Goal: Task Accomplishment & Management: Use online tool/utility

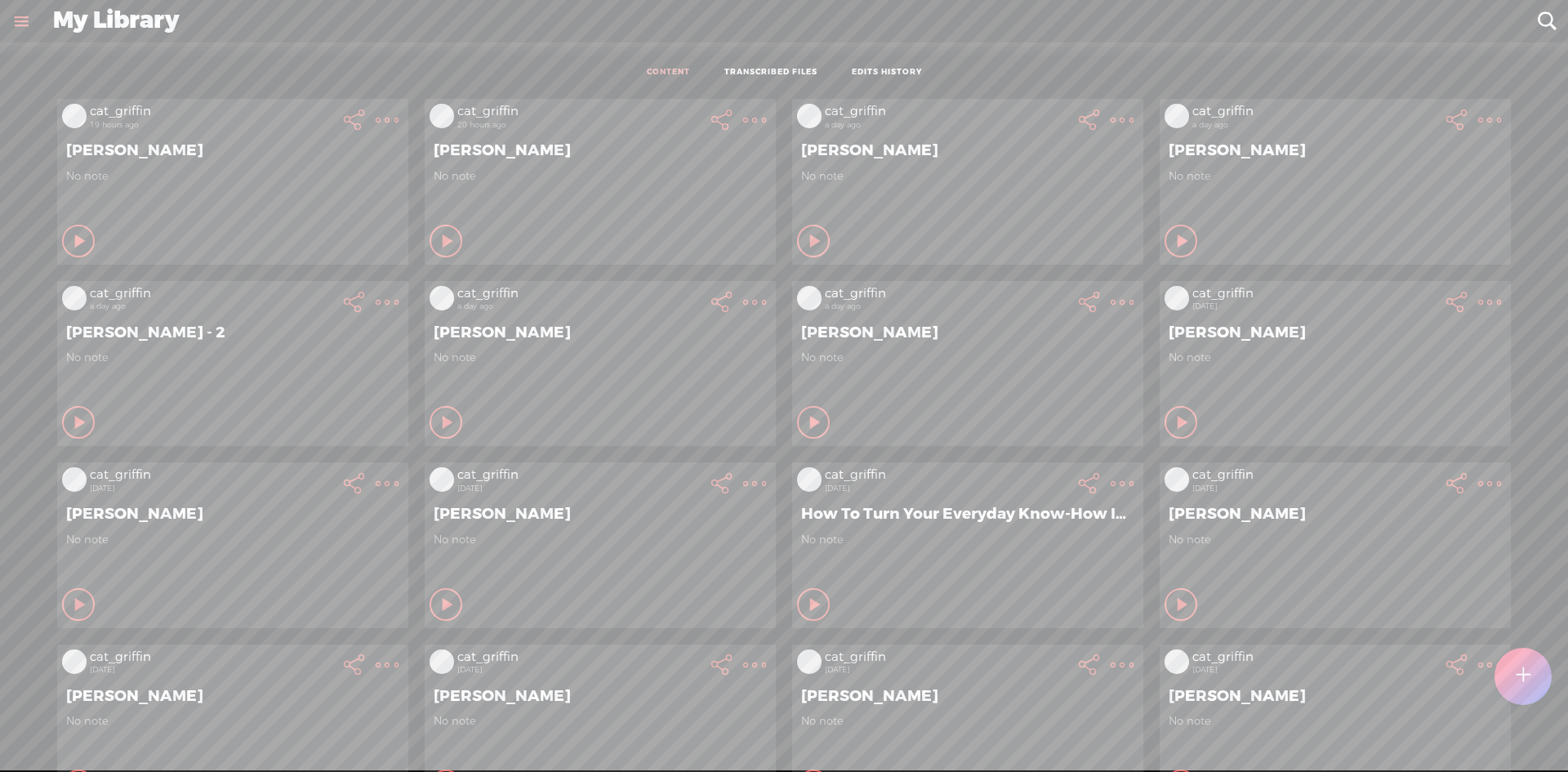
click at [1521, 684] on t at bounding box center [1523, 675] width 14 height 36
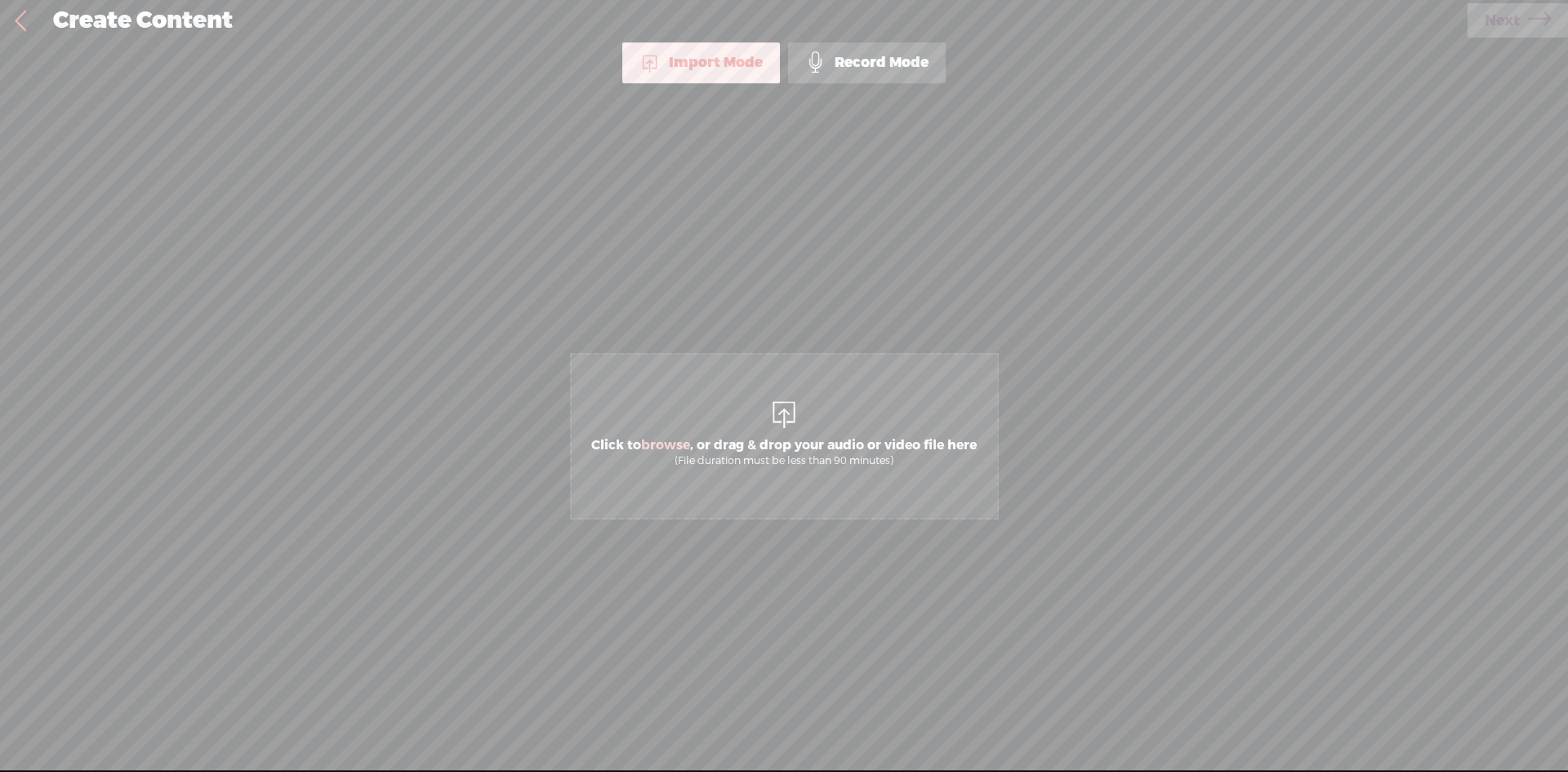
click at [695, 420] on span "Click to browse , or drag & drop your audio or video file here (File duration m…" at bounding box center [785, 436] width 429 height 167
click at [1522, 1] on div "Use text-to-audio Use voice actor Record From This Browser Use pre-recorded aud…" at bounding box center [1518, 21] width 100 height 43
click at [1511, 21] on span "Next" at bounding box center [1502, 21] width 35 height 42
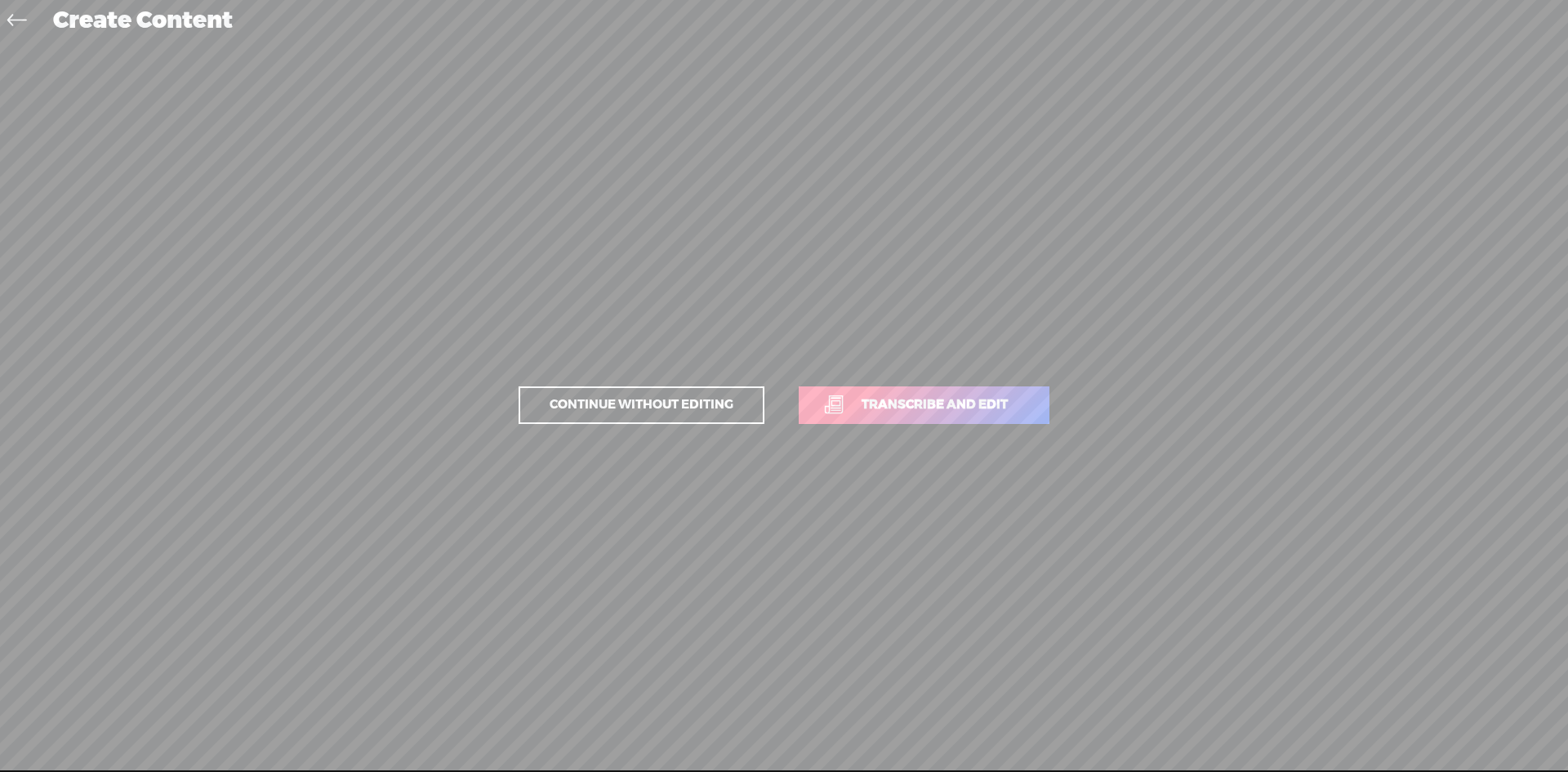
click at [951, 391] on link "Transcribe and edit" at bounding box center [924, 404] width 251 height 37
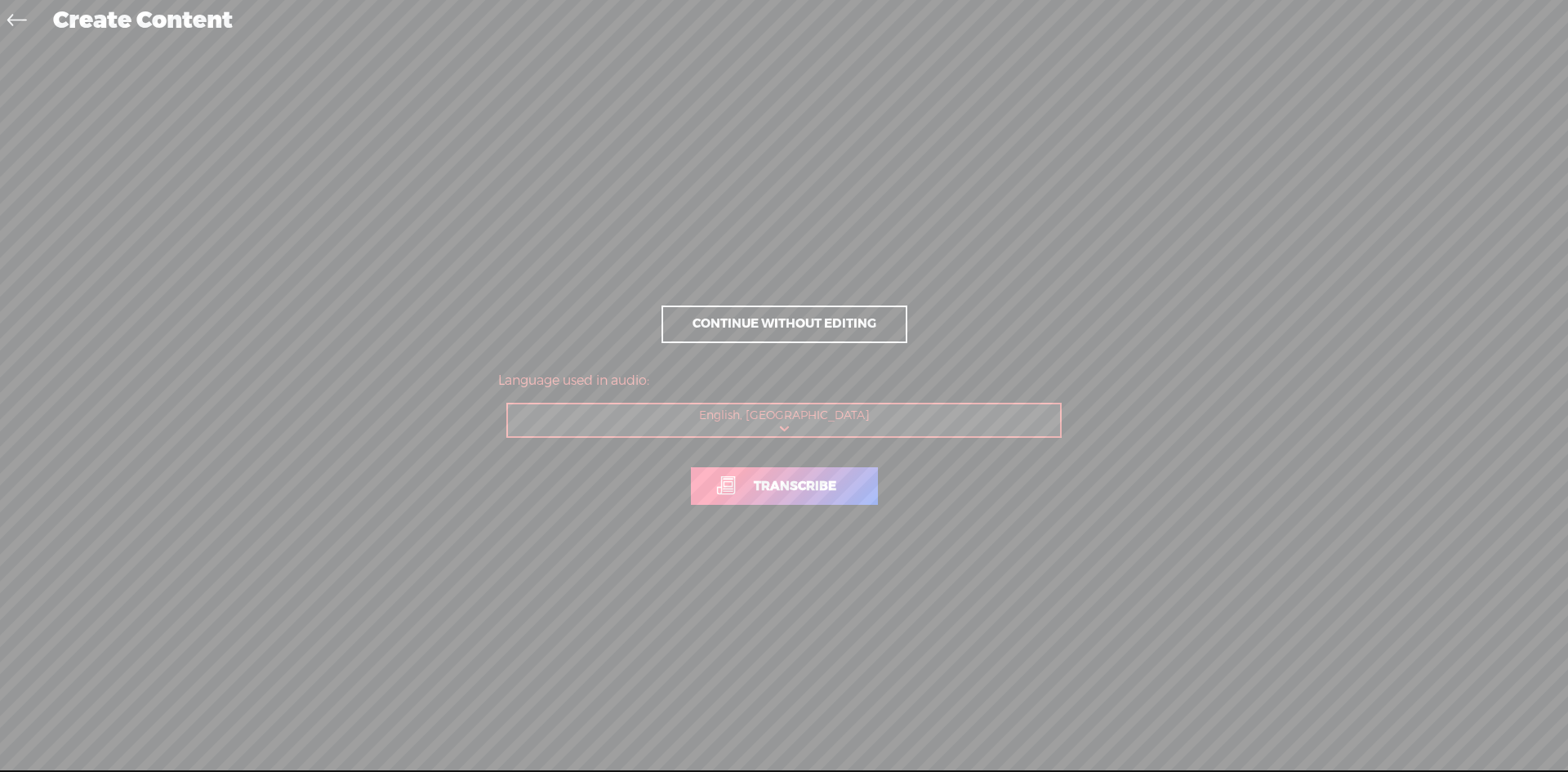
click at [863, 455] on p "Transcribe" at bounding box center [784, 485] width 571 height 72
click at [855, 479] on link "Transcribe" at bounding box center [784, 485] width 187 height 37
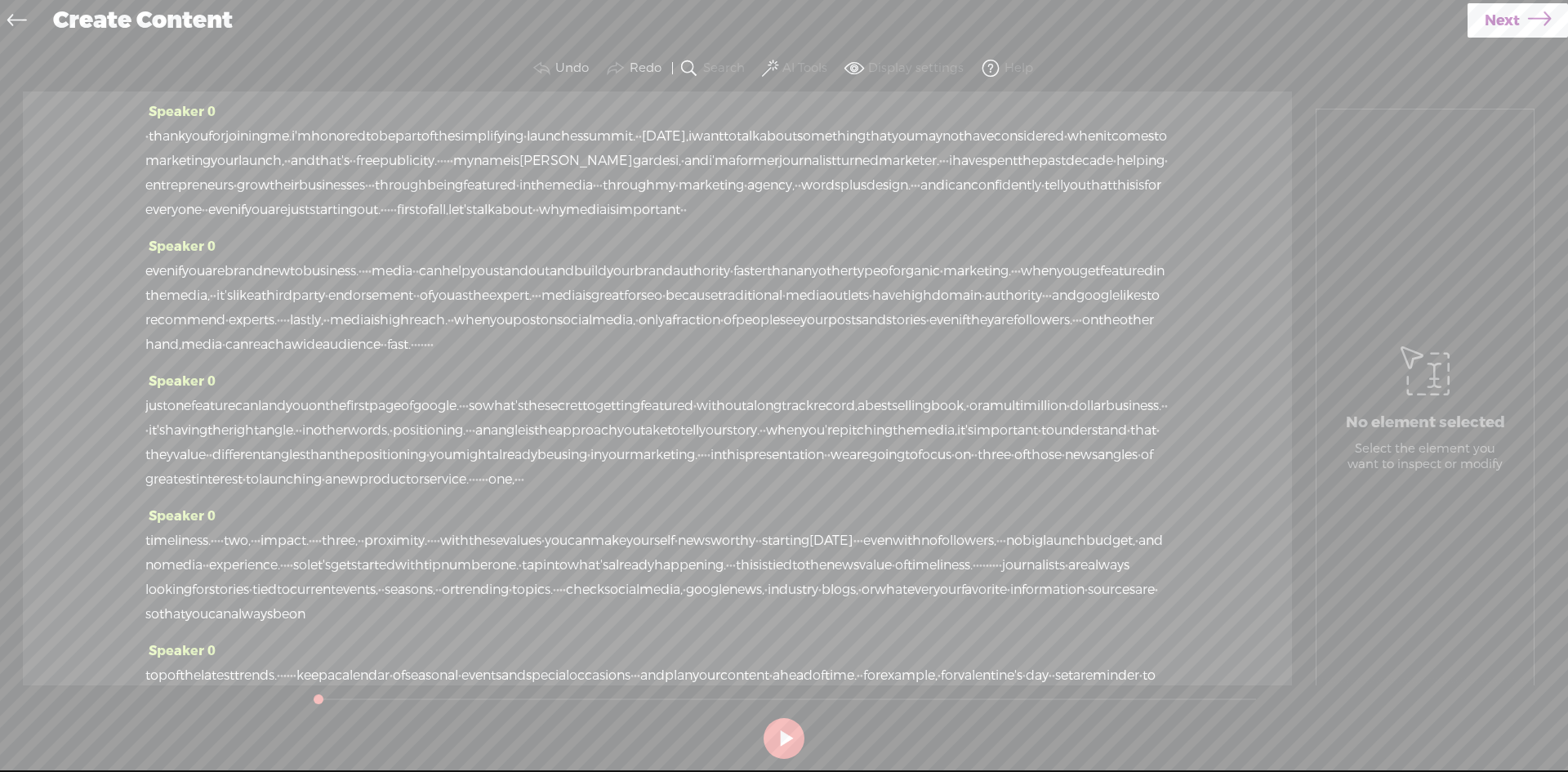
click at [1530, 16] on icon at bounding box center [1539, 21] width 23 height 42
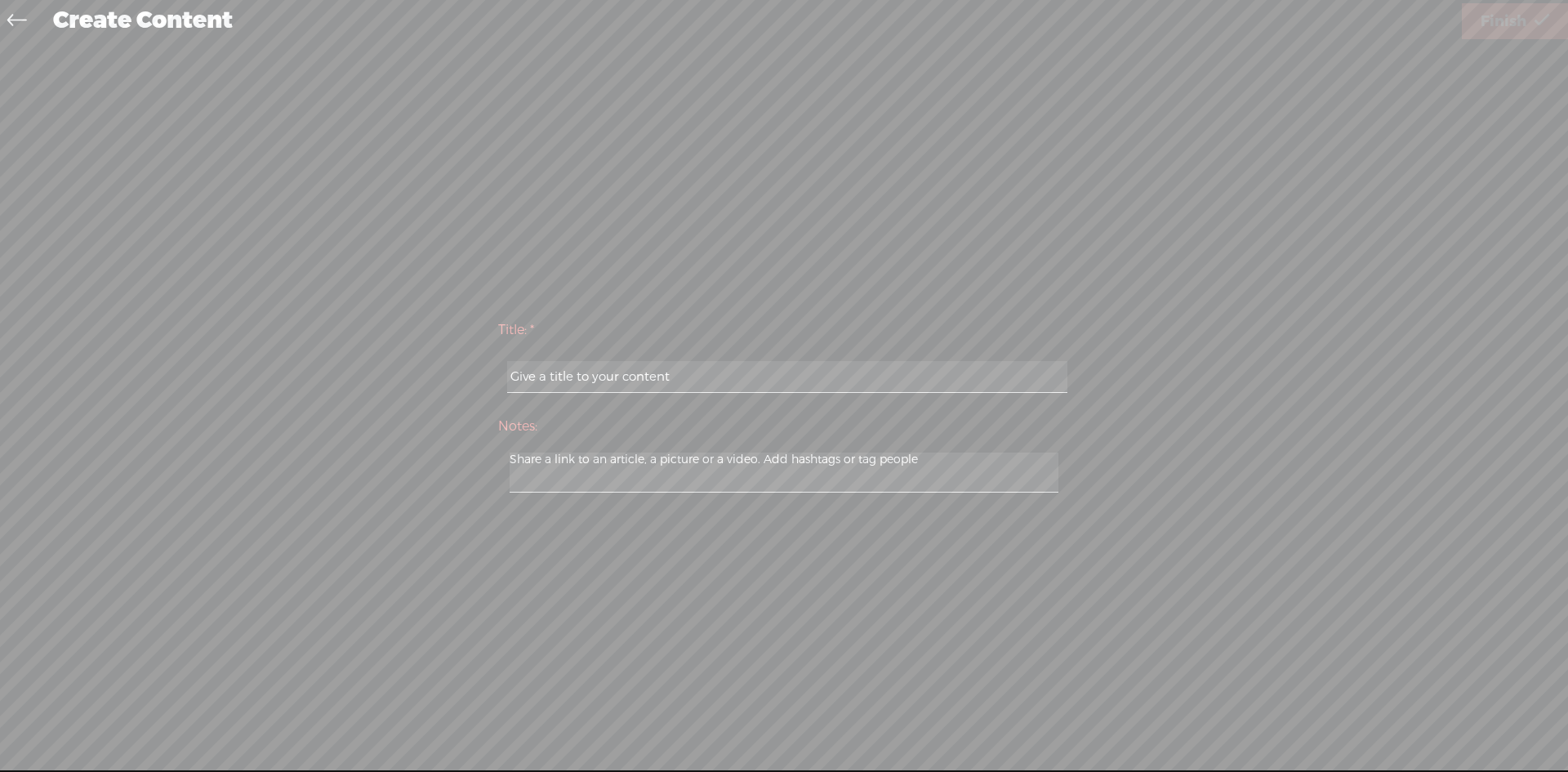
click at [705, 372] on input "text" at bounding box center [787, 376] width 559 height 32
type input "Shella gardezi"
click at [1476, 8] on link "Finish" at bounding box center [1515, 21] width 106 height 36
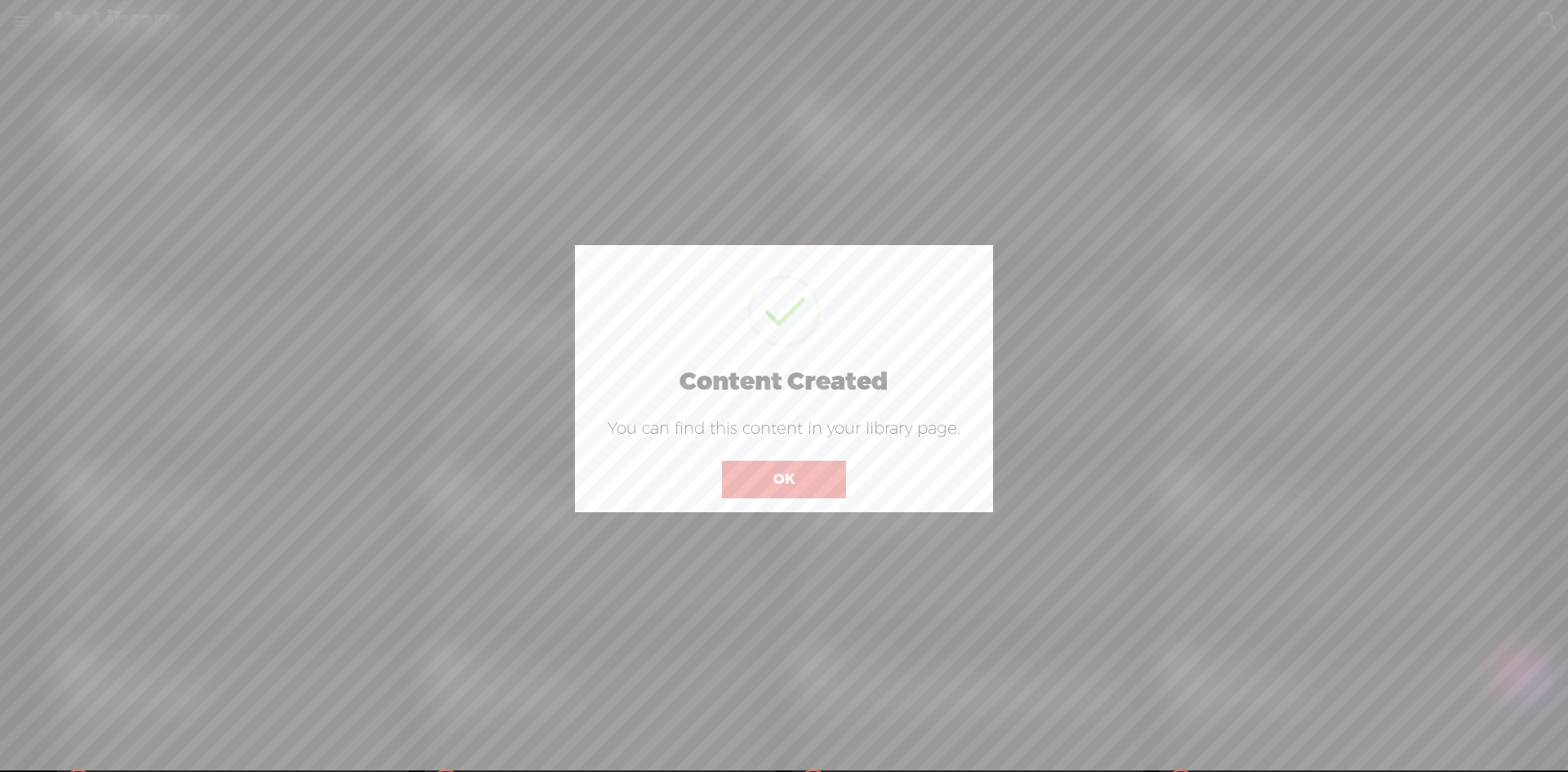
click at [797, 485] on button "OK" at bounding box center [784, 479] width 124 height 37
click at [833, 468] on button "OK" at bounding box center [784, 479] width 124 height 37
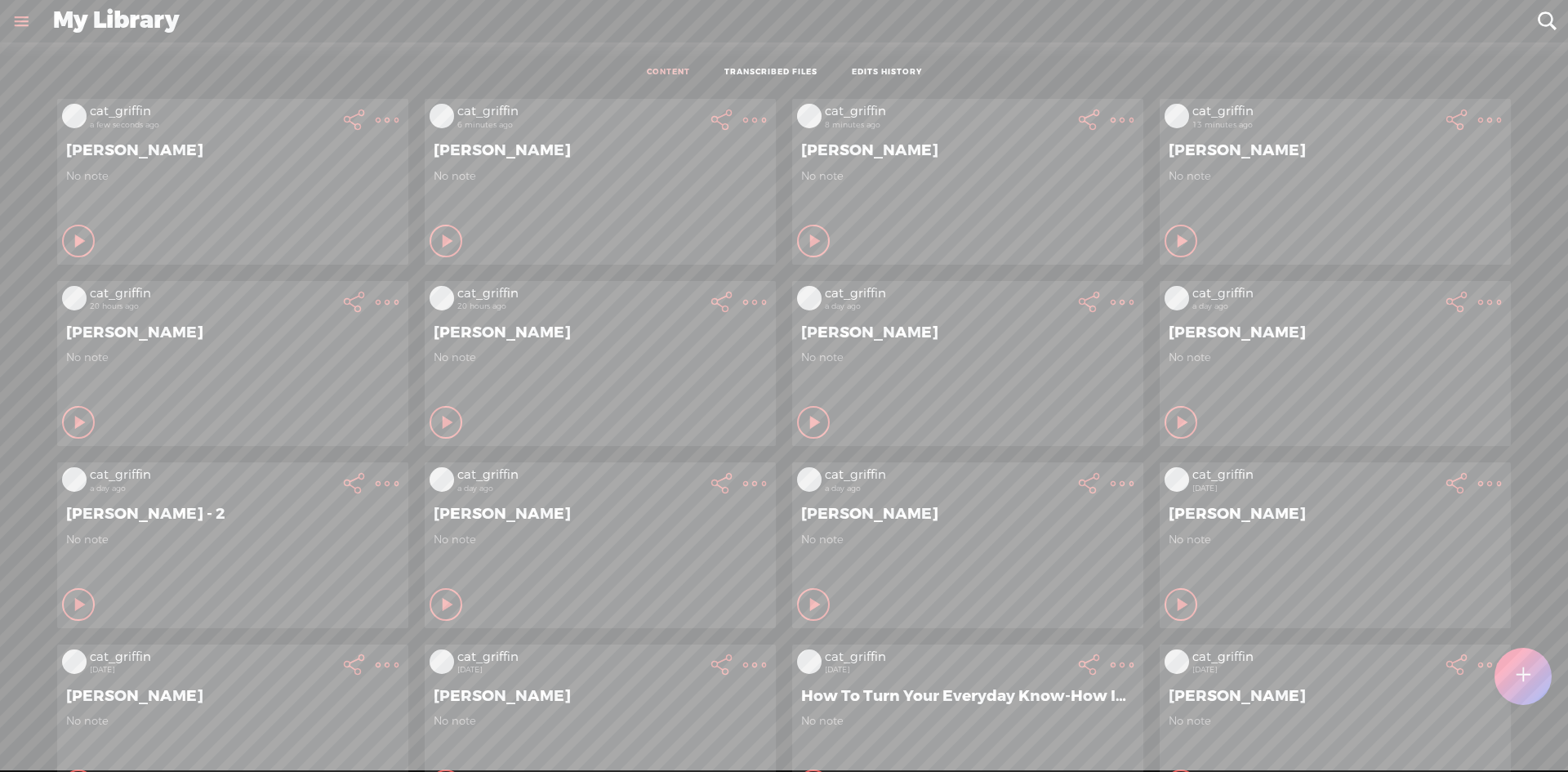
click at [376, 115] on t at bounding box center [387, 120] width 23 height 23
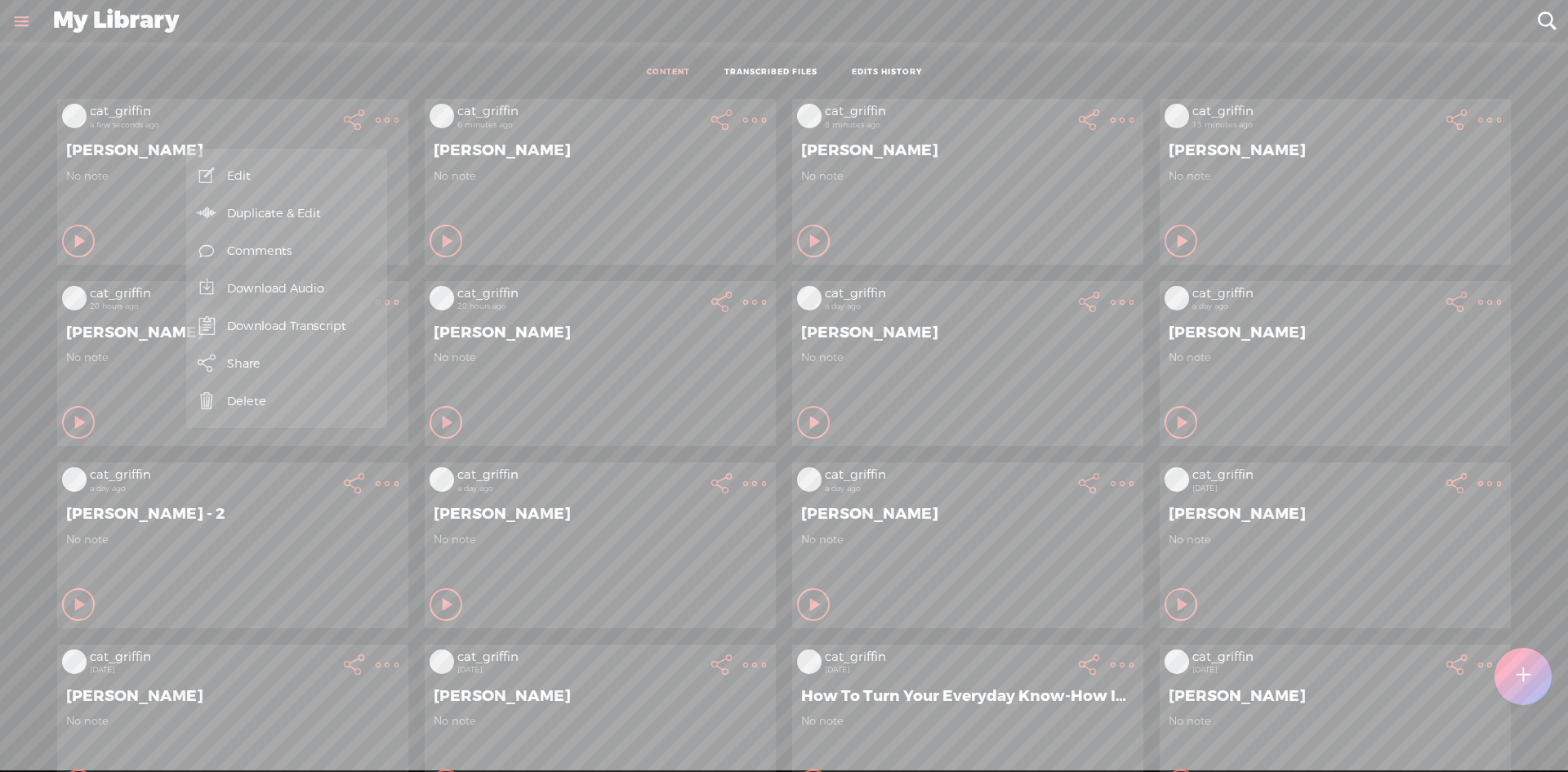
click at [308, 277] on link "Download Audio" at bounding box center [287, 287] width 184 height 37
click at [296, 280] on link "Download Audio" at bounding box center [287, 287] width 184 height 37
click at [88, 258] on span "Download .mp3 file" at bounding box center [96, 270] width 143 height 37
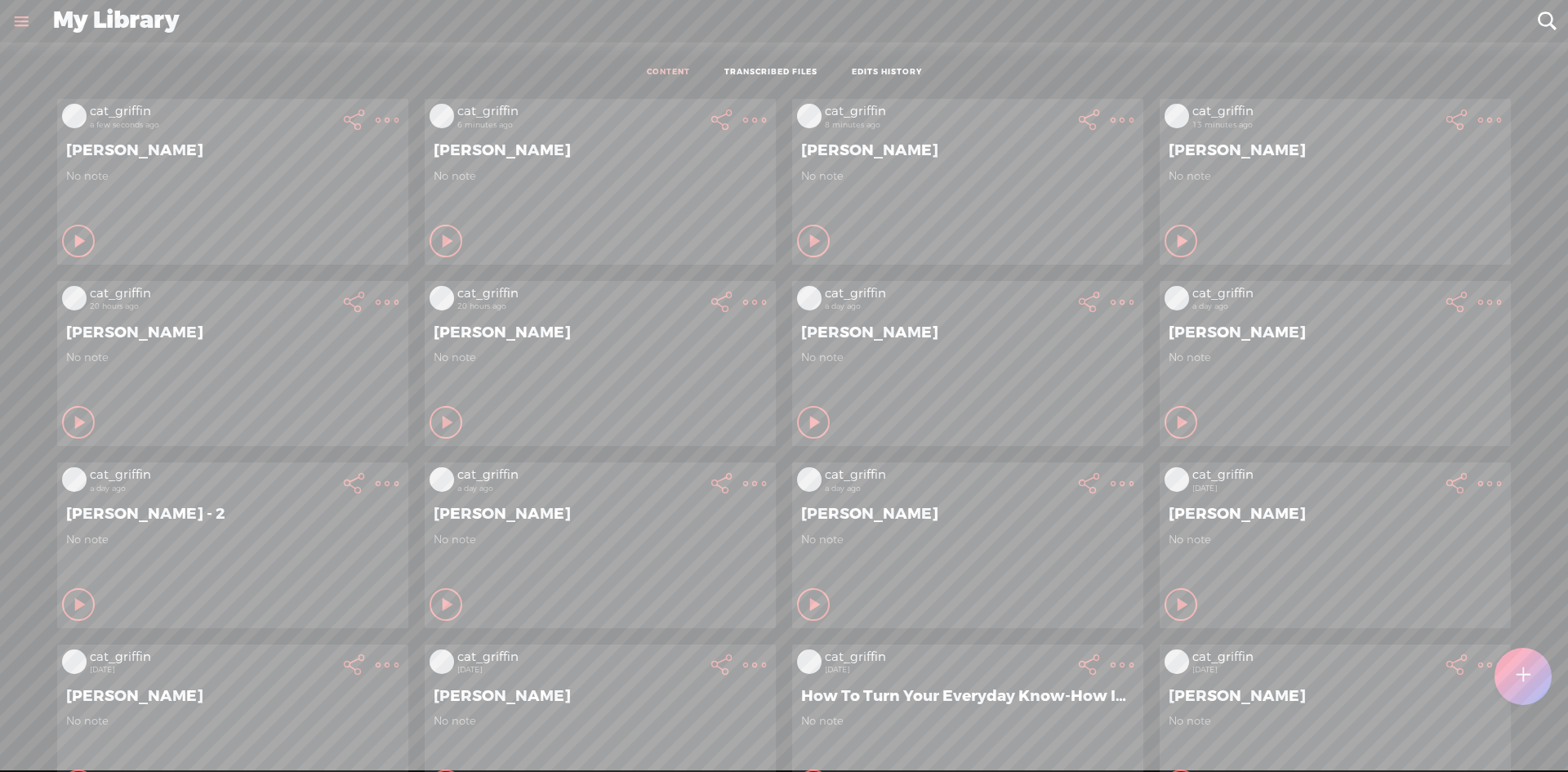
click at [1537, 672] on div at bounding box center [1522, 676] width 57 height 57
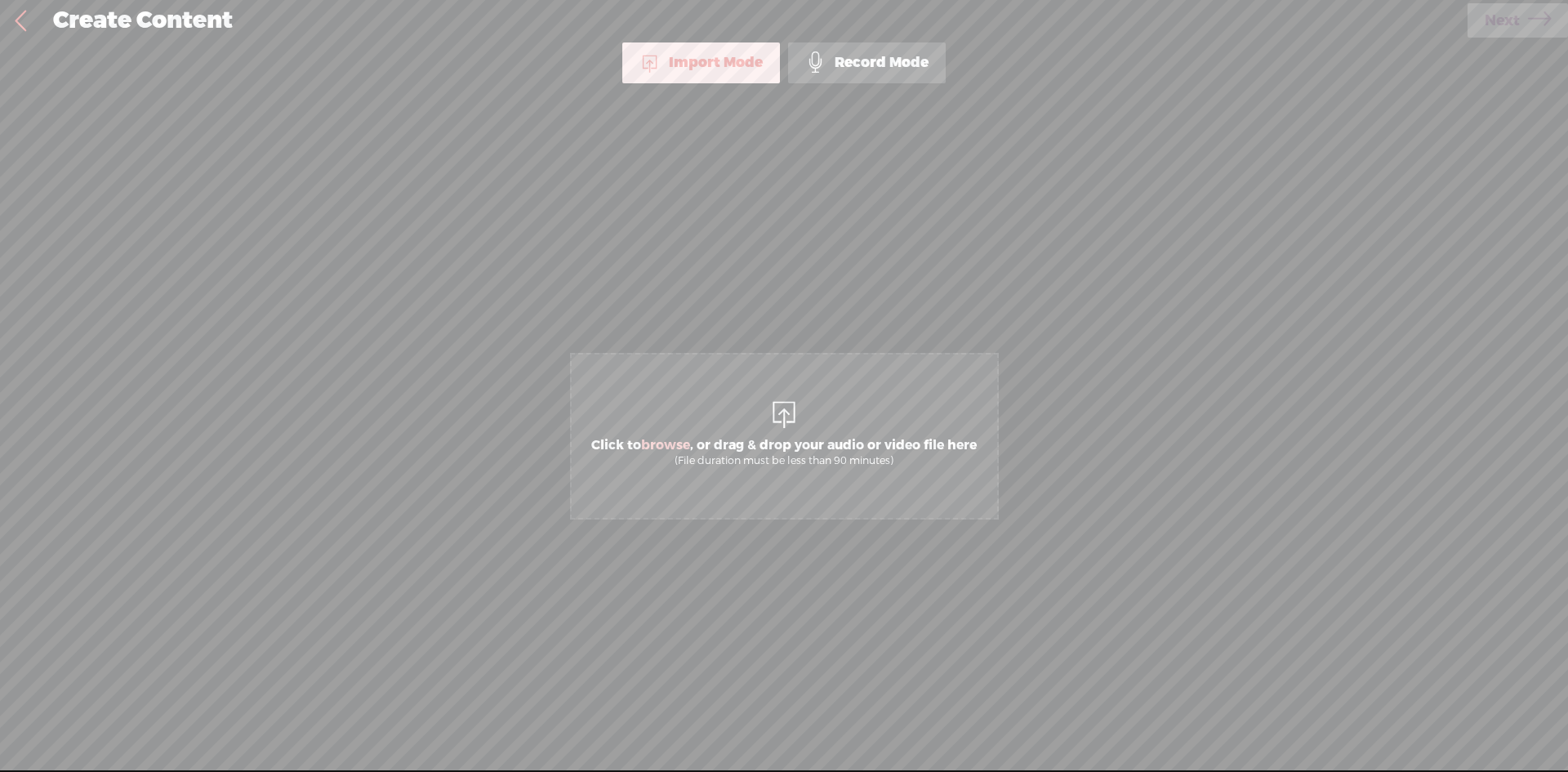
click at [884, 447] on span "Click to browse , or drag & drop your audio or video file here (File duration m…" at bounding box center [784, 452] width 402 height 47
drag, startPoint x: 1475, startPoint y: 34, endPoint x: 1500, endPoint y: 16, distance: 30.8
click at [1479, 33] on link "Next" at bounding box center [1518, 21] width 100 height 35
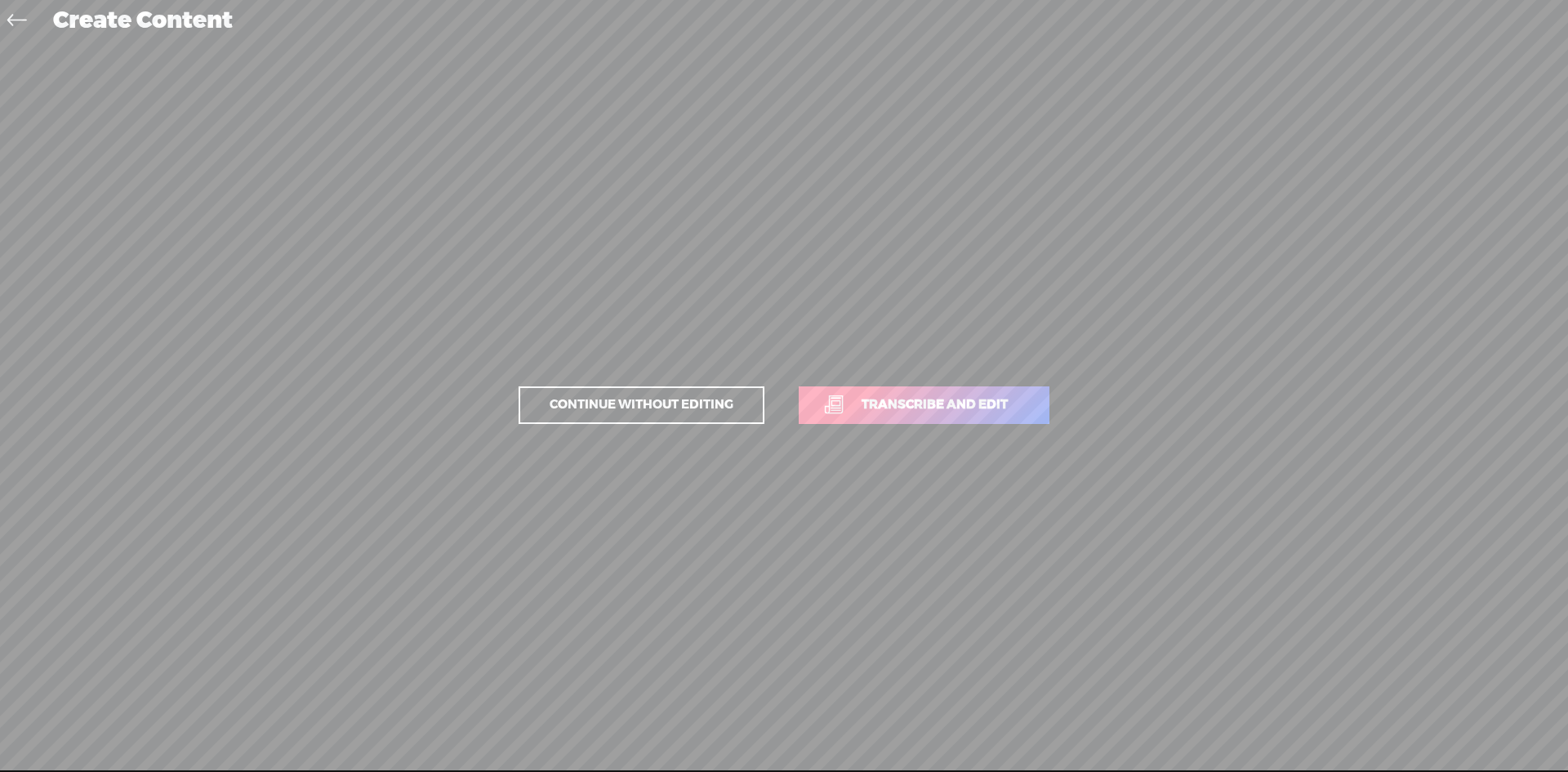
click at [967, 415] on link "Transcribe and edit" at bounding box center [924, 404] width 251 height 37
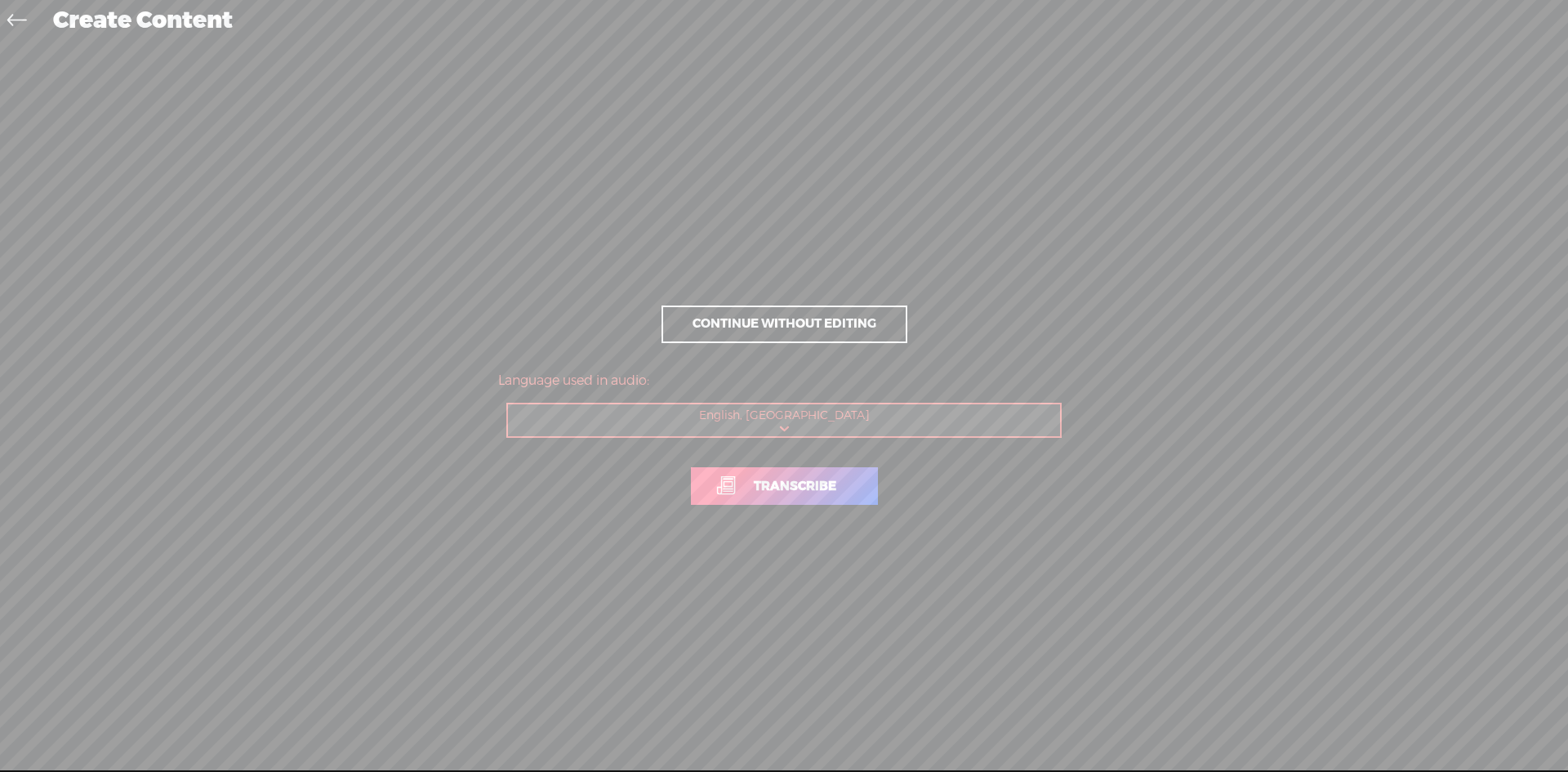
click at [807, 495] on span "Transcribe" at bounding box center [795, 486] width 117 height 19
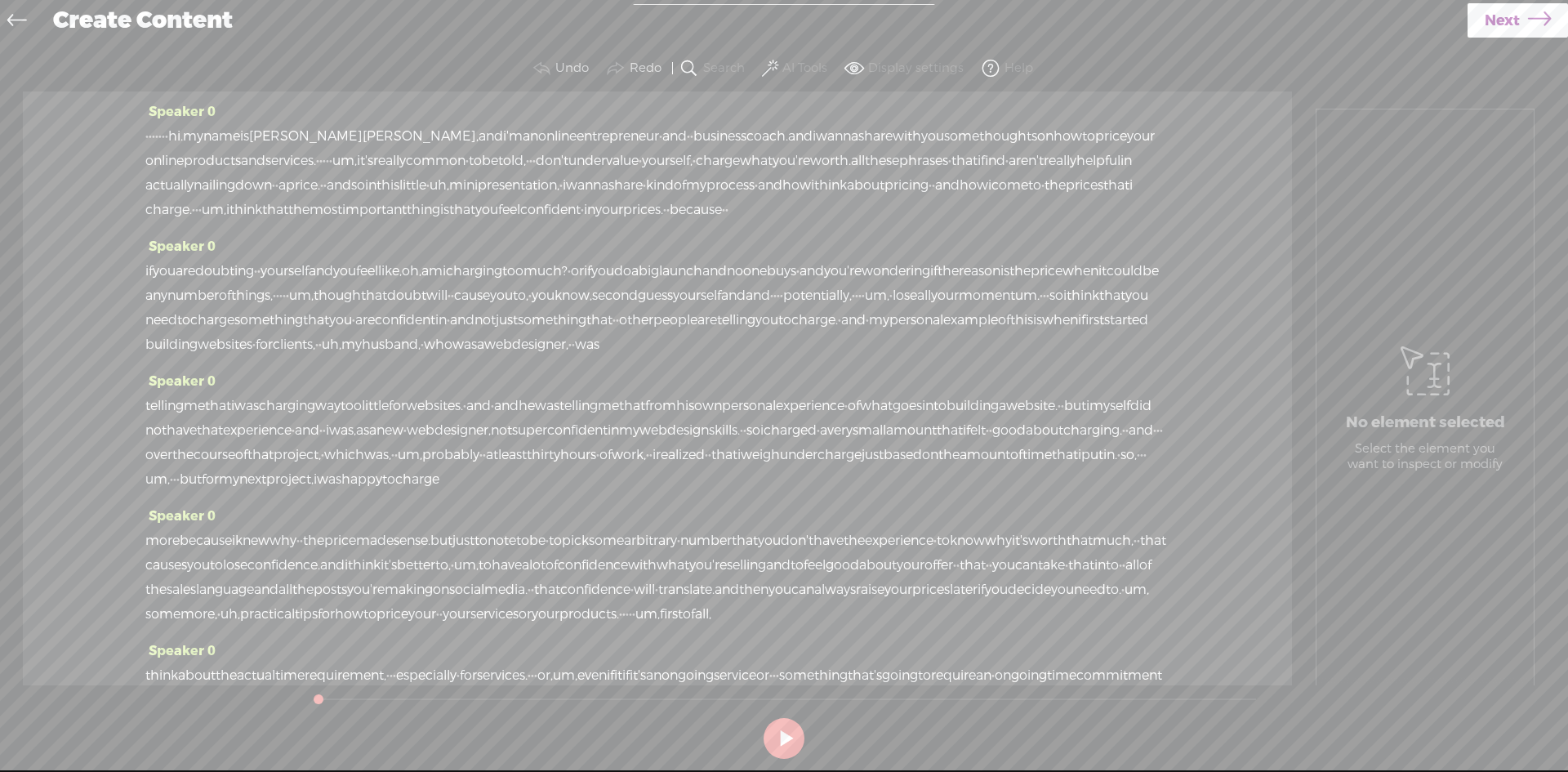
click at [1514, 4] on span "Next" at bounding box center [1502, 21] width 35 height 42
click at [0, 0] on span "Finish" at bounding box center [0, 0] width 0 height 0
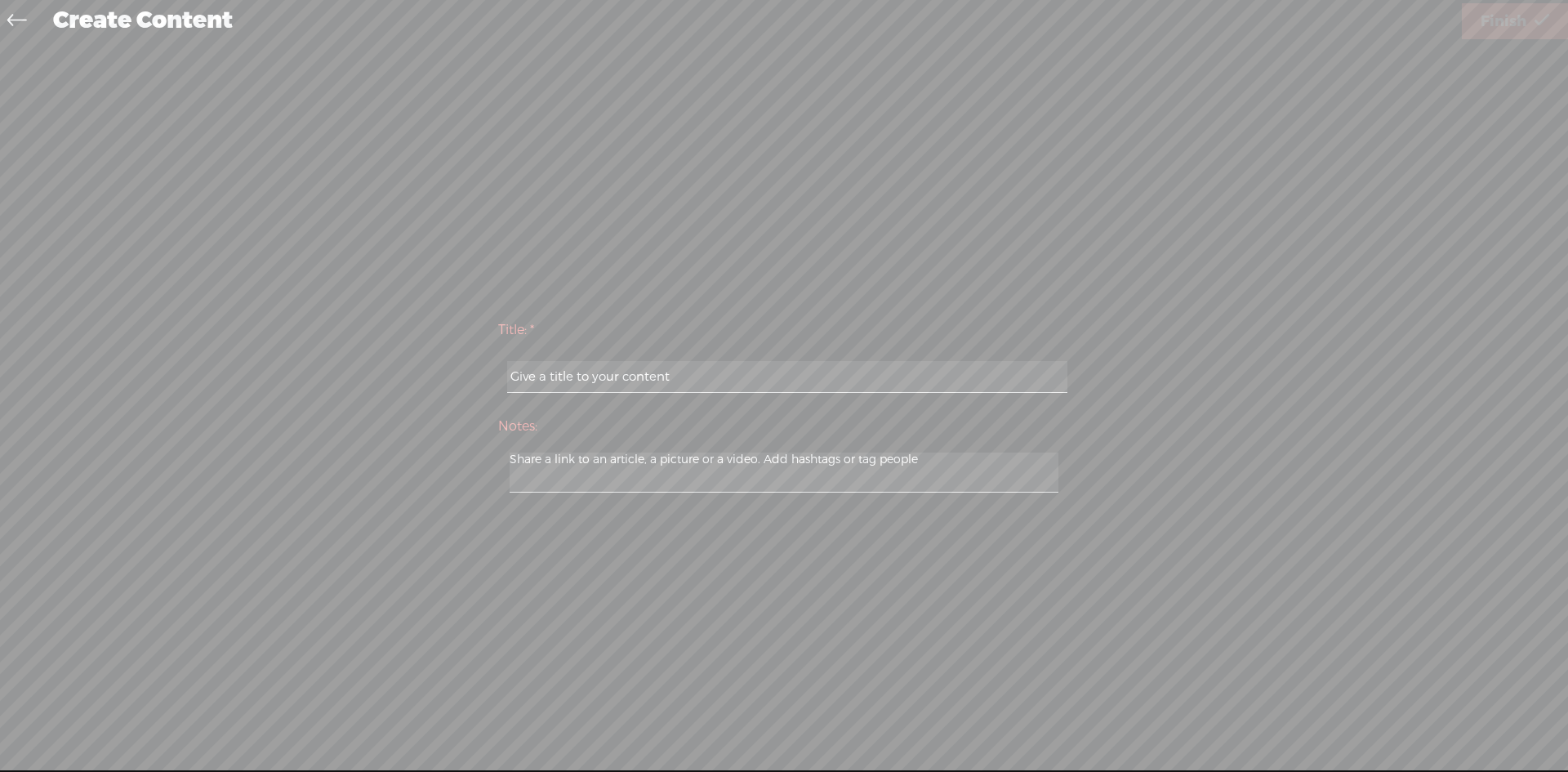
click at [974, 353] on div at bounding box center [784, 377] width 571 height 50
click at [956, 368] on input "text" at bounding box center [787, 376] width 559 height 32
type input "Ashley Mann"
click at [1518, 28] on span "Finish" at bounding box center [1503, 22] width 46 height 42
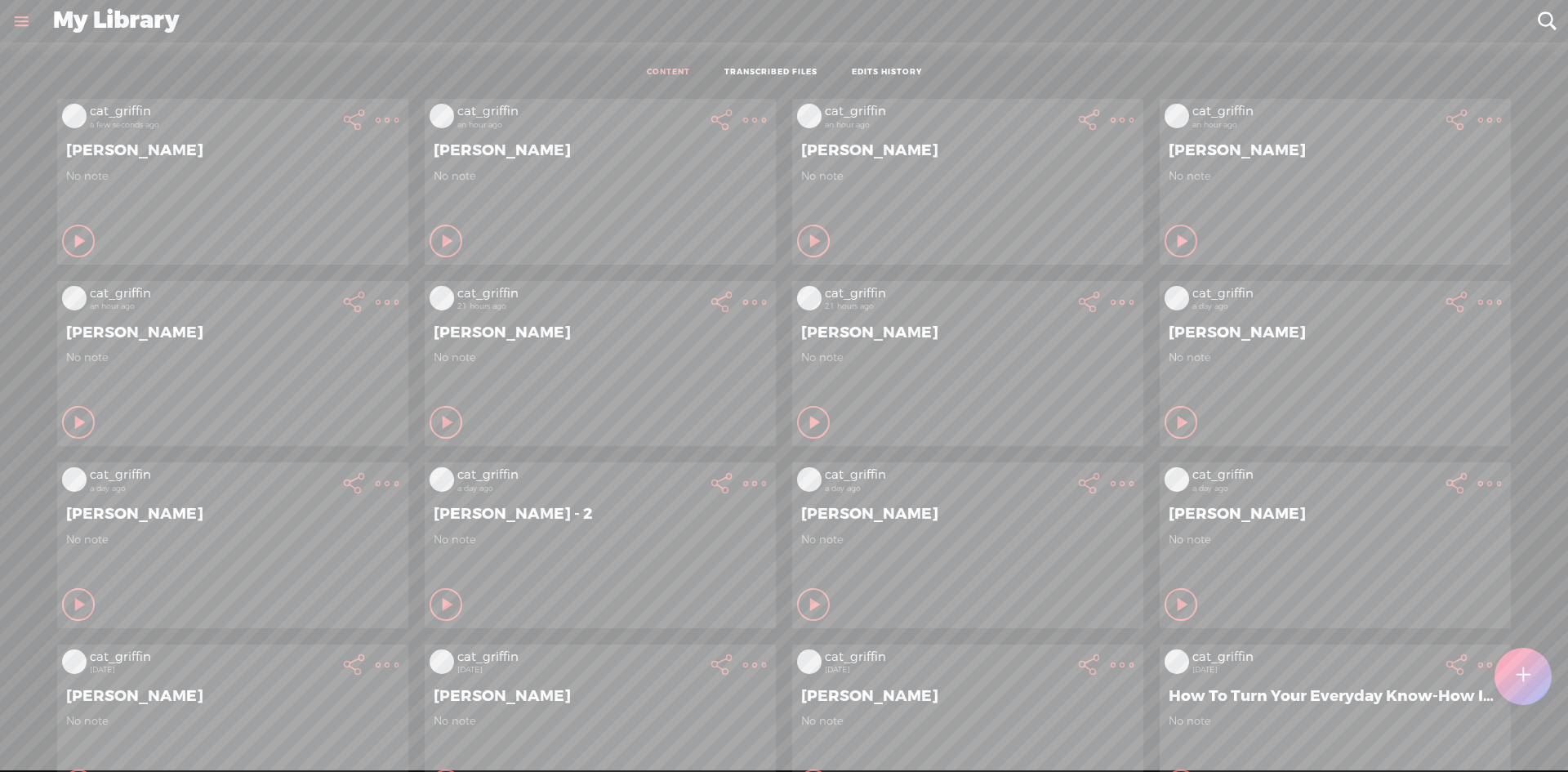
click at [376, 120] on t at bounding box center [387, 120] width 23 height 23
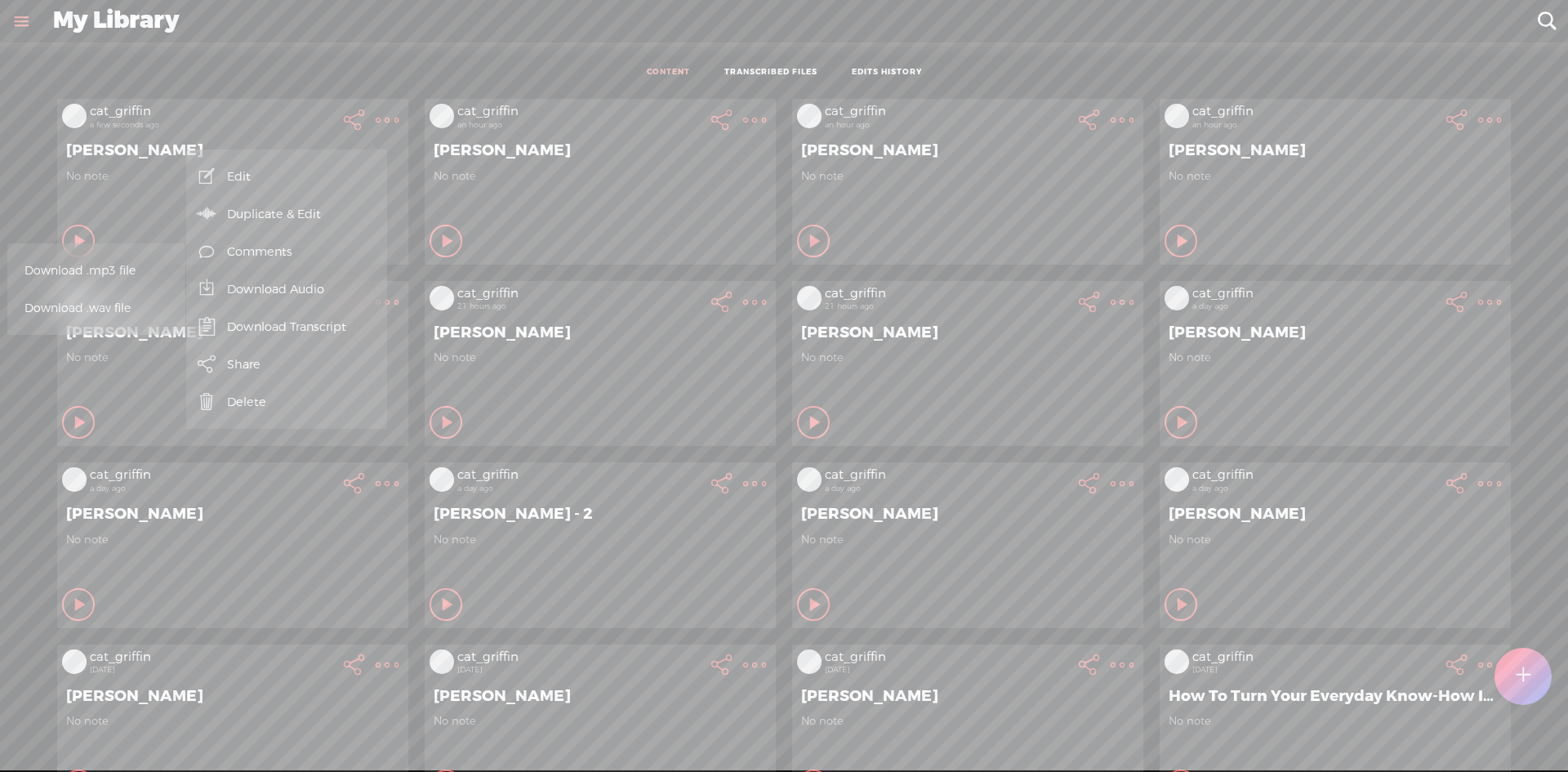
click at [134, 276] on span "Download .mp3 file" at bounding box center [96, 270] width 143 height 37
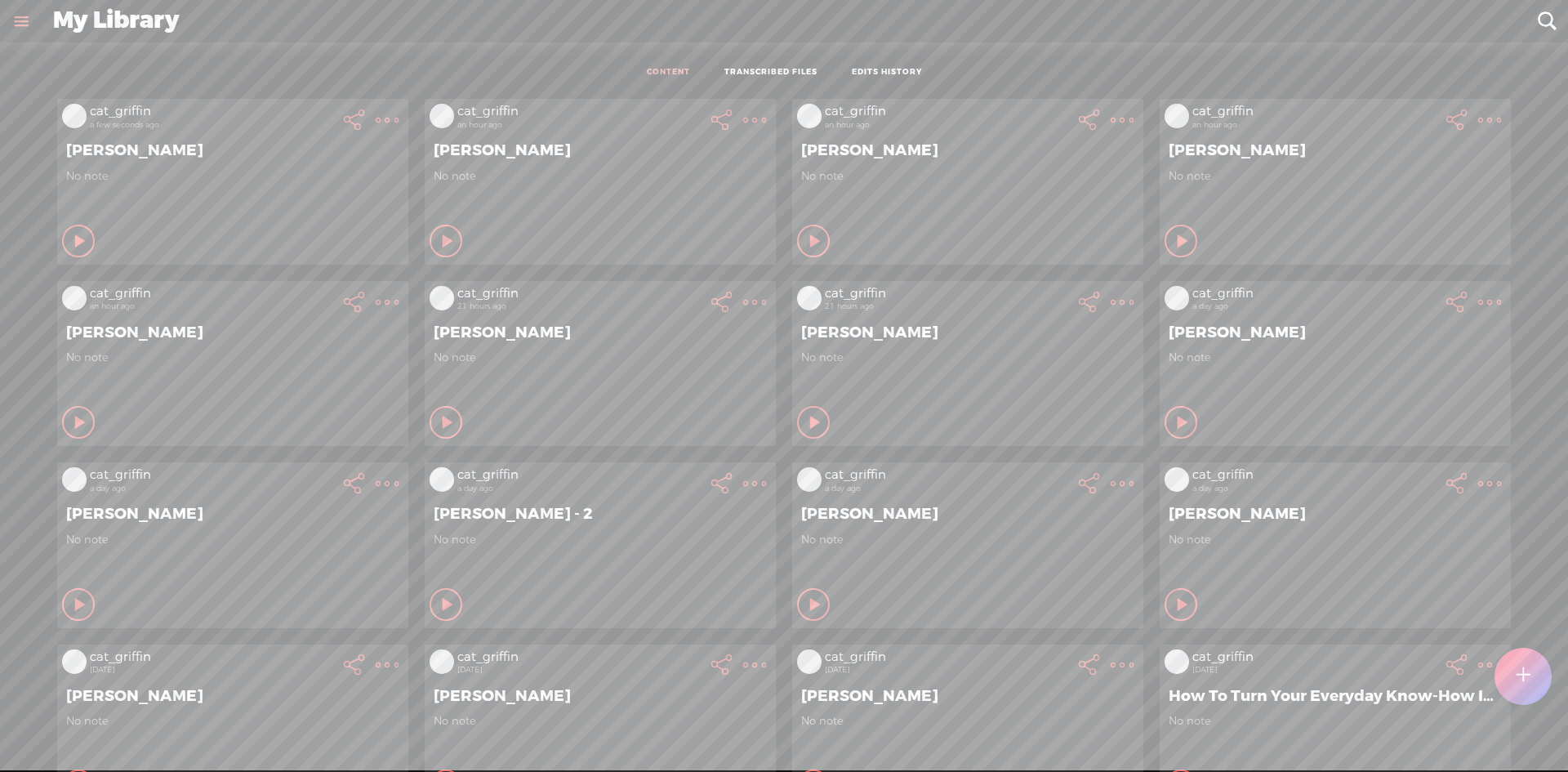
click at [735, 73] on link "TRANSCRIBED FILES" at bounding box center [771, 72] width 93 height 12
click at [1523, 681] on t at bounding box center [1523, 675] width 14 height 36
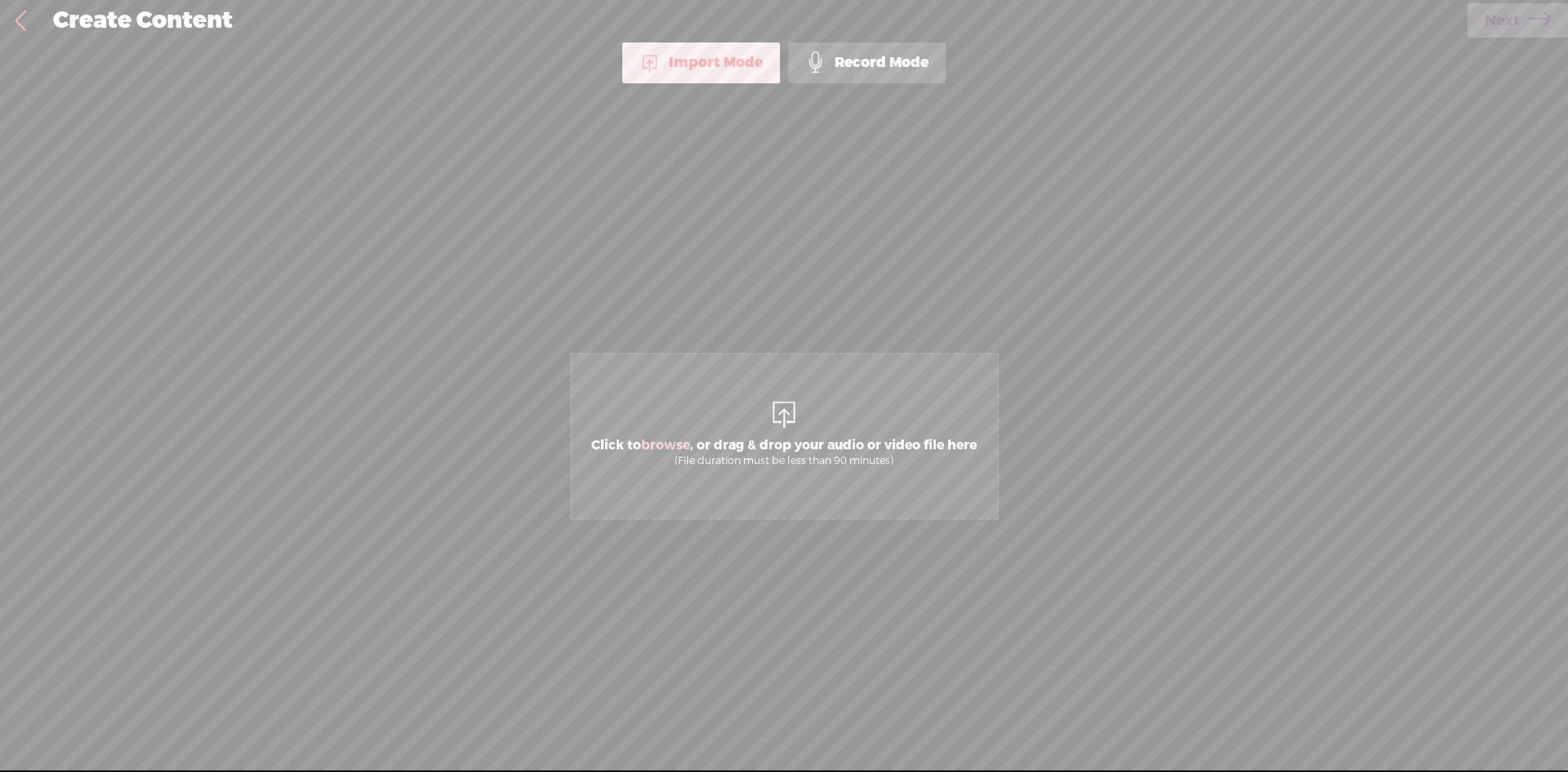
click at [710, 427] on span "Click to browse , or drag & drop your audio or video file here (File duration m…" at bounding box center [785, 436] width 429 height 167
click at [1552, 20] on link "Next" at bounding box center [1518, 21] width 100 height 35
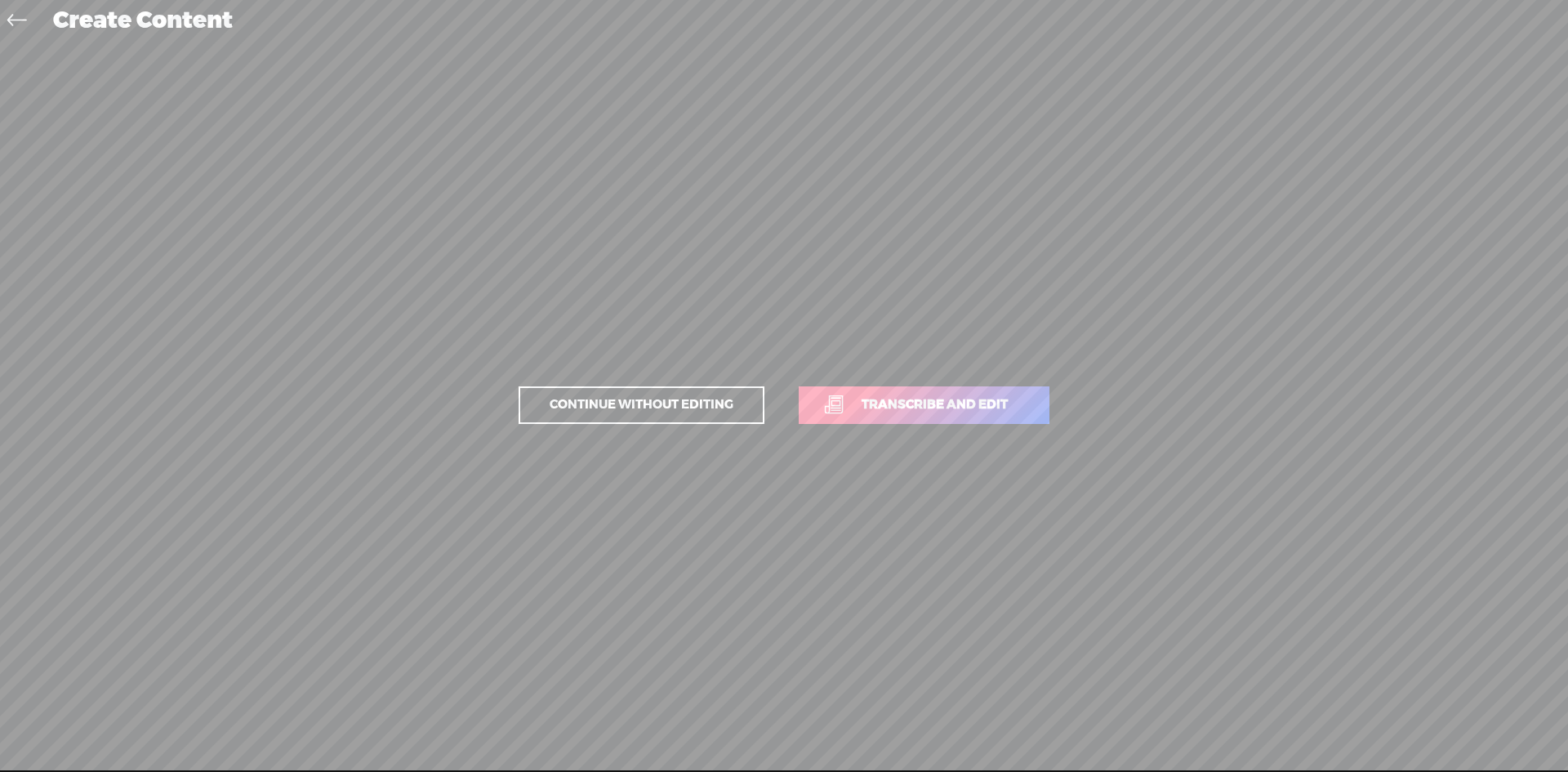
click at [1041, 392] on link "Transcribe and edit" at bounding box center [924, 404] width 251 height 37
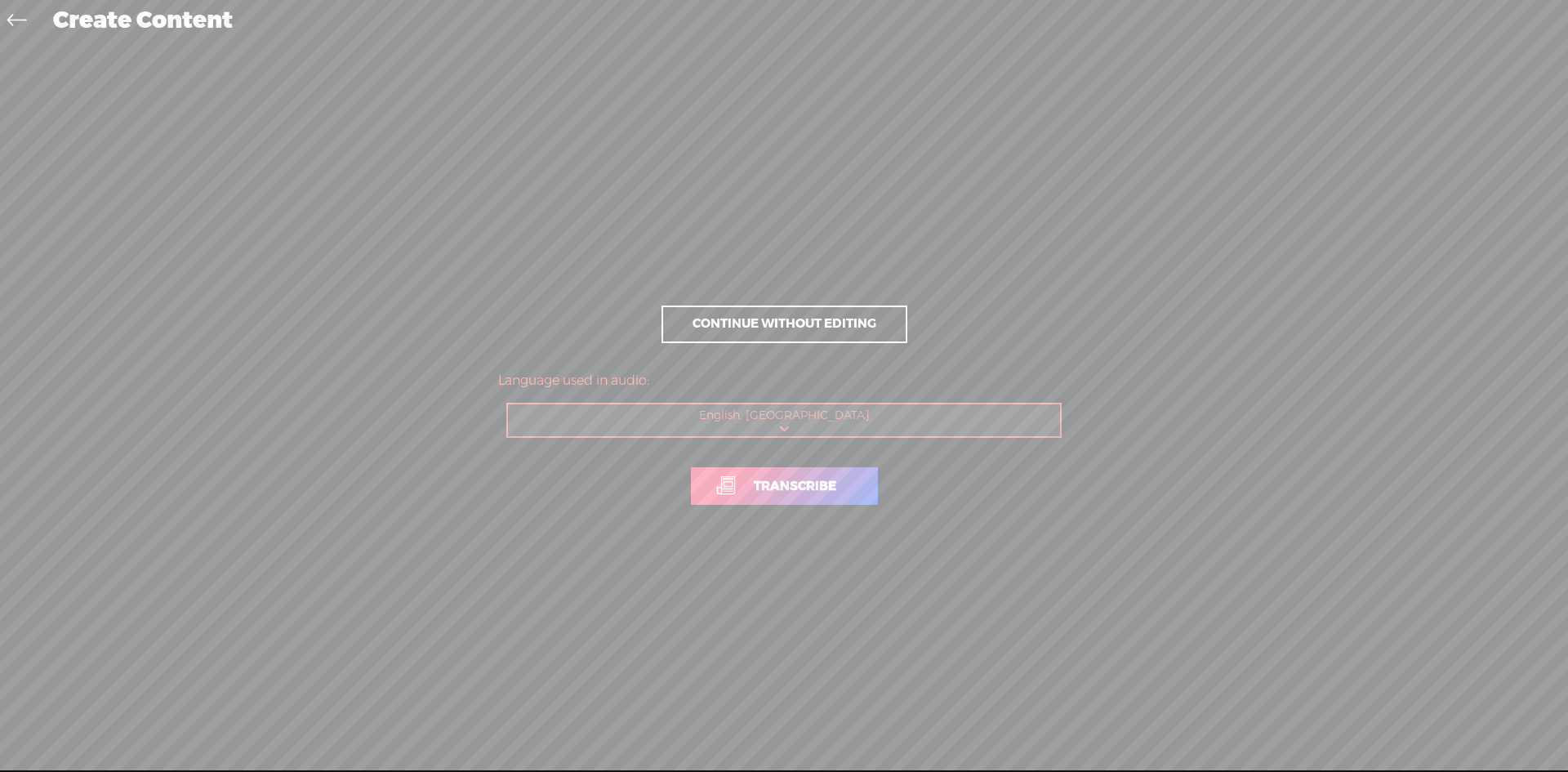
click at [842, 475] on link "Transcribe" at bounding box center [784, 485] width 187 height 37
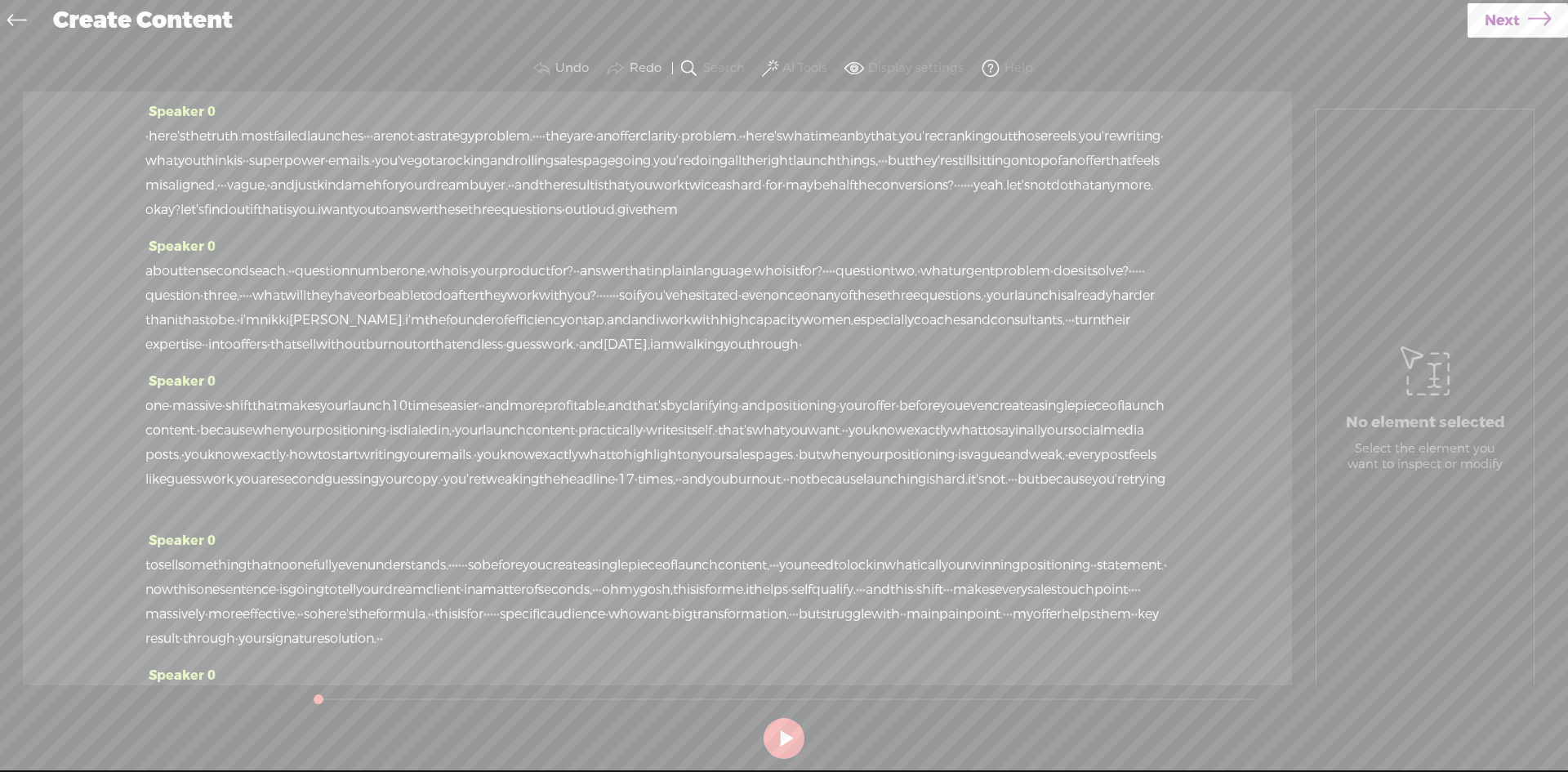
click at [1563, 26] on link "Next" at bounding box center [1518, 21] width 100 height 35
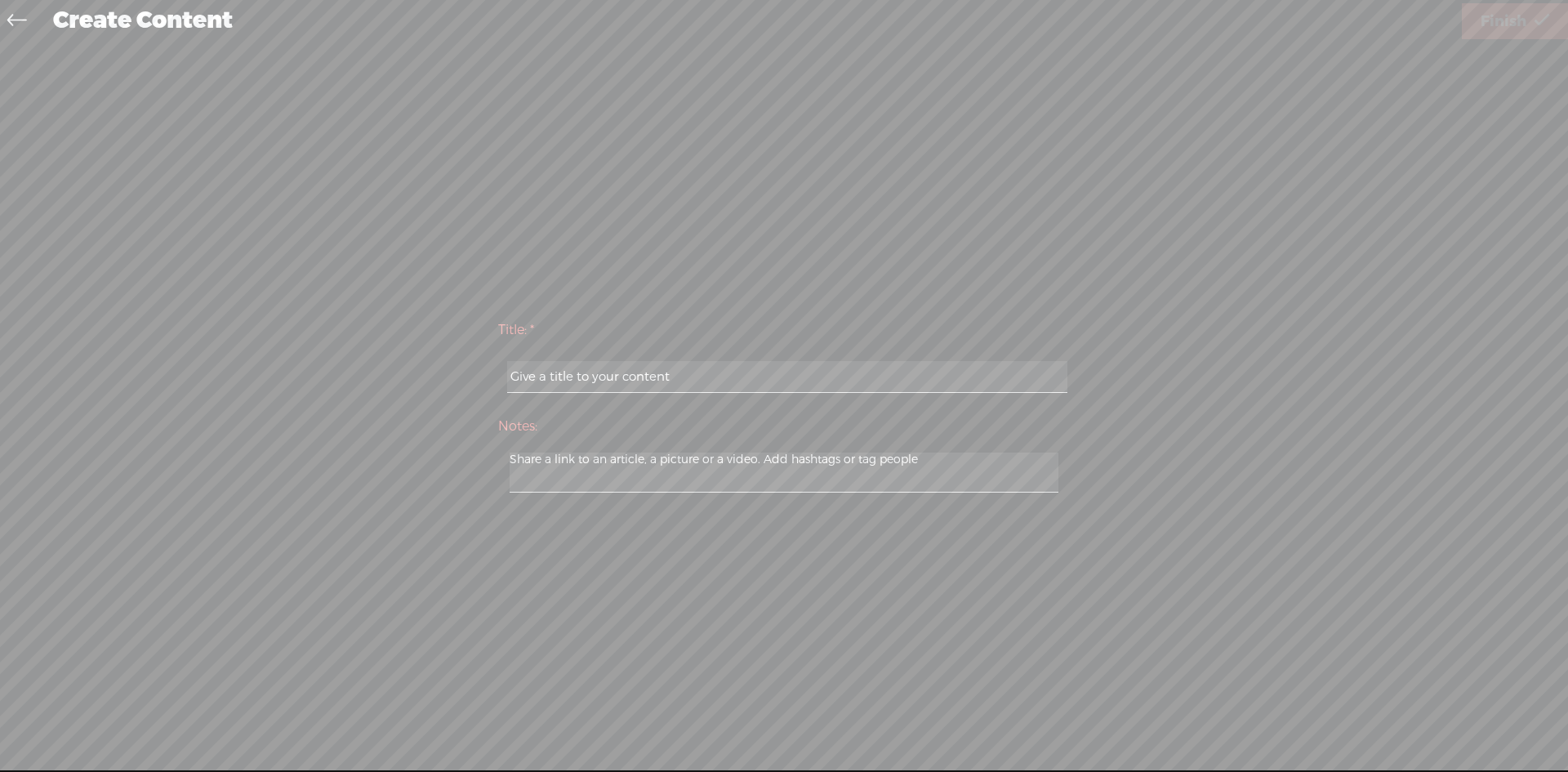
click at [873, 376] on input "text" at bounding box center [787, 376] width 559 height 32
type input "[PERSON_NAME]"
click at [1509, 30] on span "Finish" at bounding box center [1503, 22] width 46 height 42
